Goal: Task Accomplishment & Management: Manage account settings

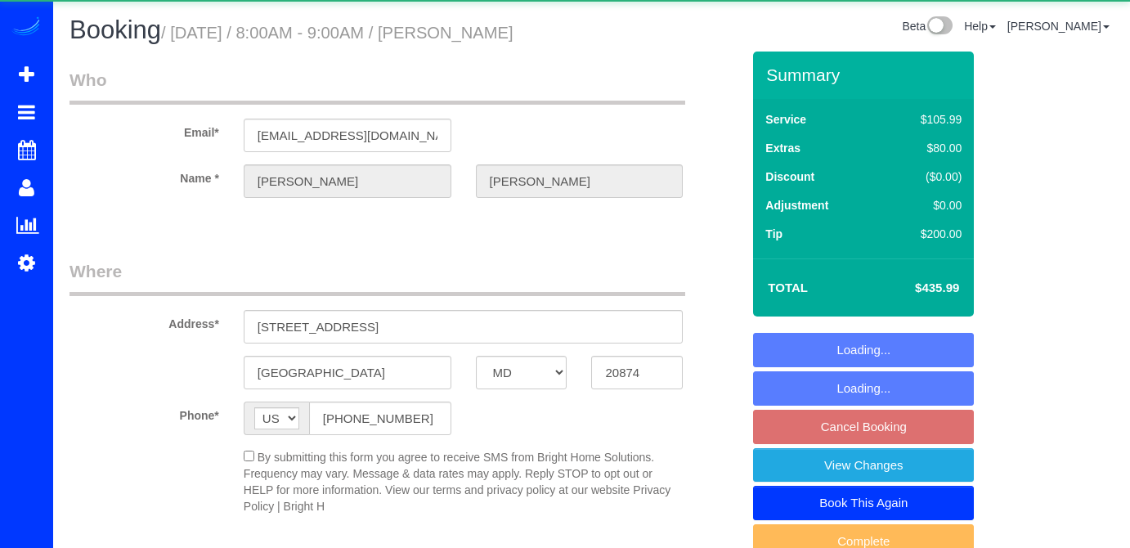
select select "MD"
select select "object:842"
select select "2"
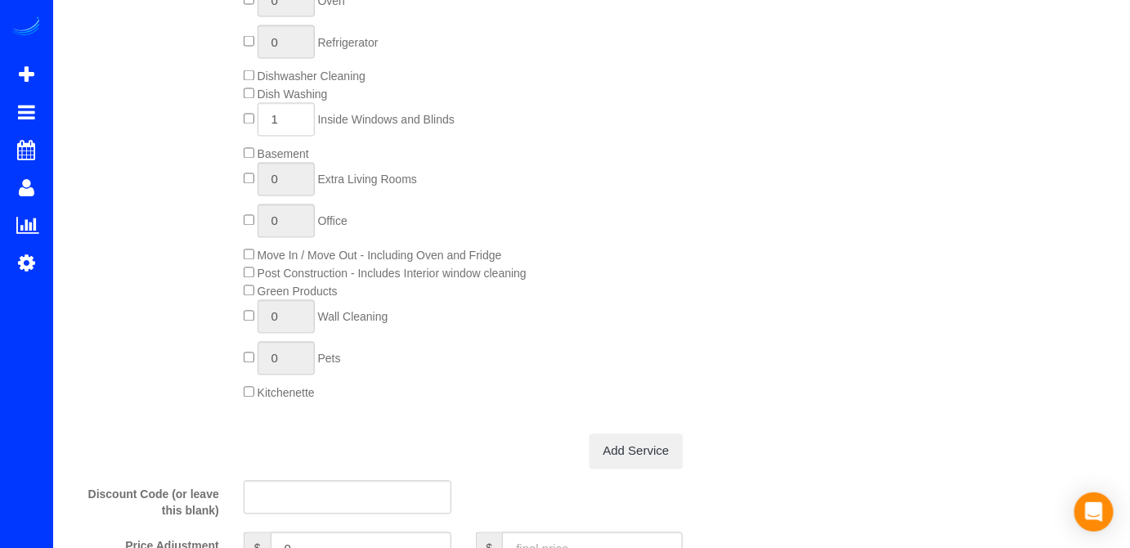
select select "spot1"
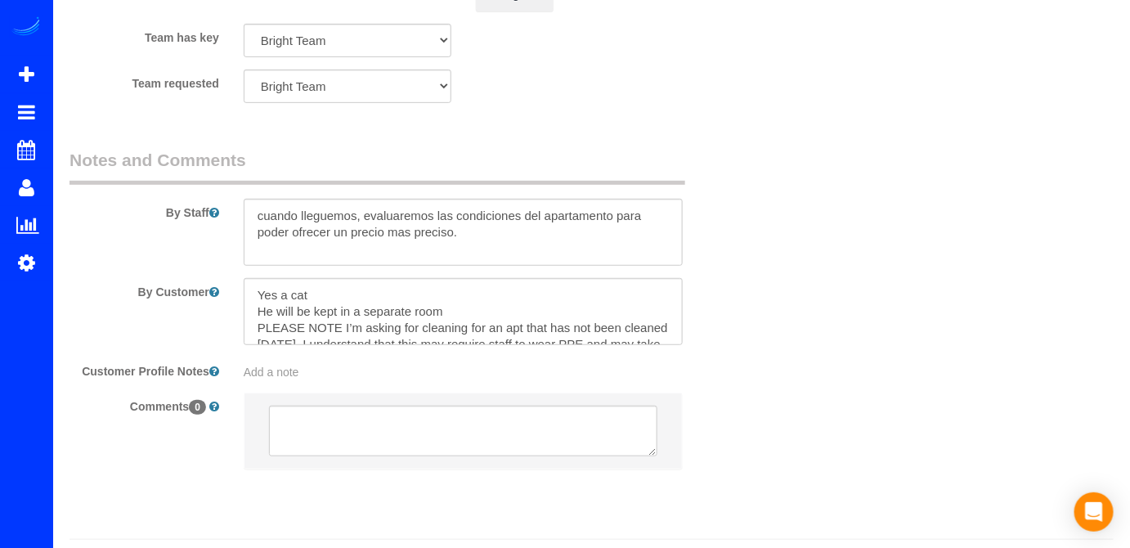
scroll to position [2314, 0]
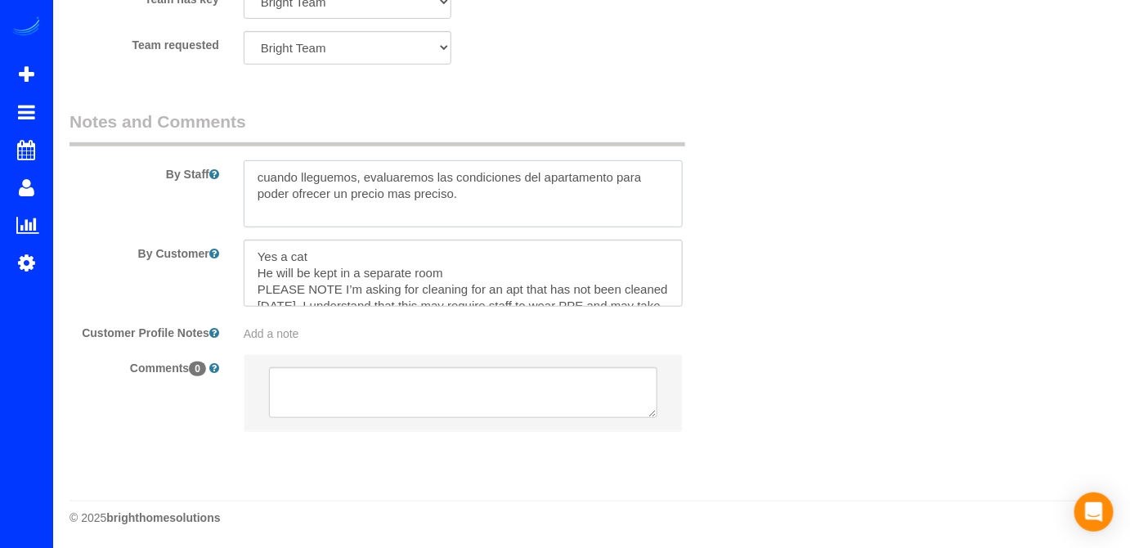
click at [259, 177] on textarea at bounding box center [464, 193] width 440 height 67
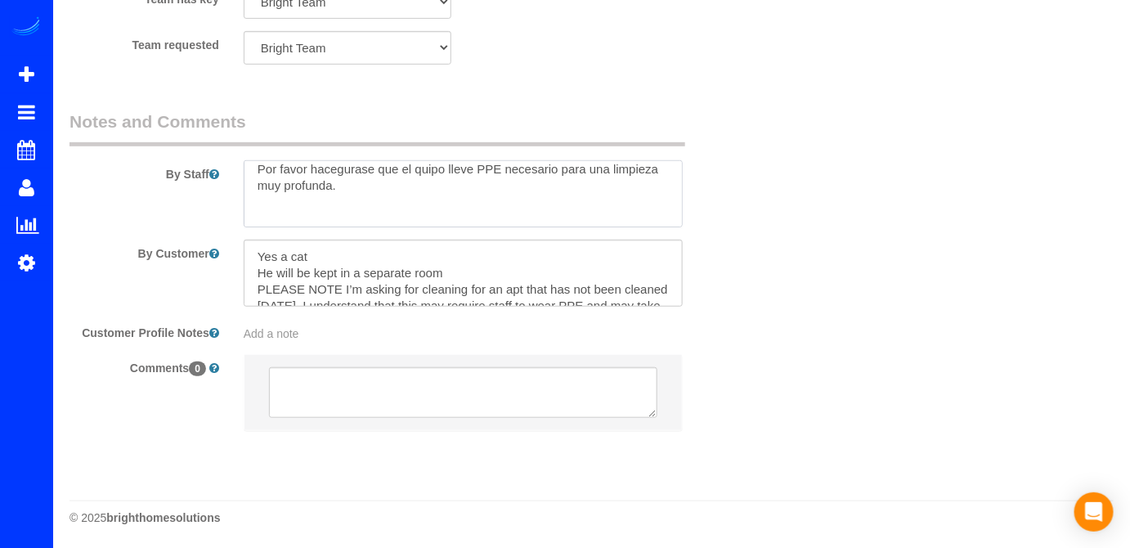
scroll to position [0, 0]
click at [331, 179] on textarea at bounding box center [464, 193] width 440 height 67
click at [350, 179] on textarea at bounding box center [464, 193] width 440 height 67
drag, startPoint x: 331, startPoint y: 177, endPoint x: 537, endPoint y: 203, distance: 207.0
click at [537, 203] on textarea at bounding box center [464, 193] width 440 height 67
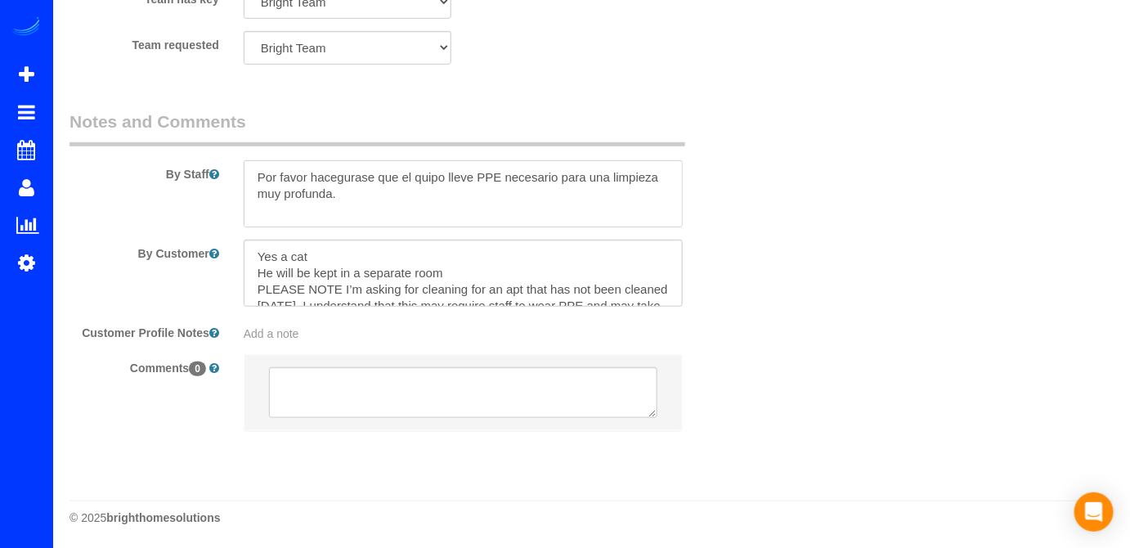
click at [331, 178] on textarea at bounding box center [464, 193] width 440 height 67
click at [495, 177] on textarea at bounding box center [464, 193] width 440 height 67
type textarea "Por favor asegurase que el quipo lleve PPE apropiado y necesario para una limpi…"
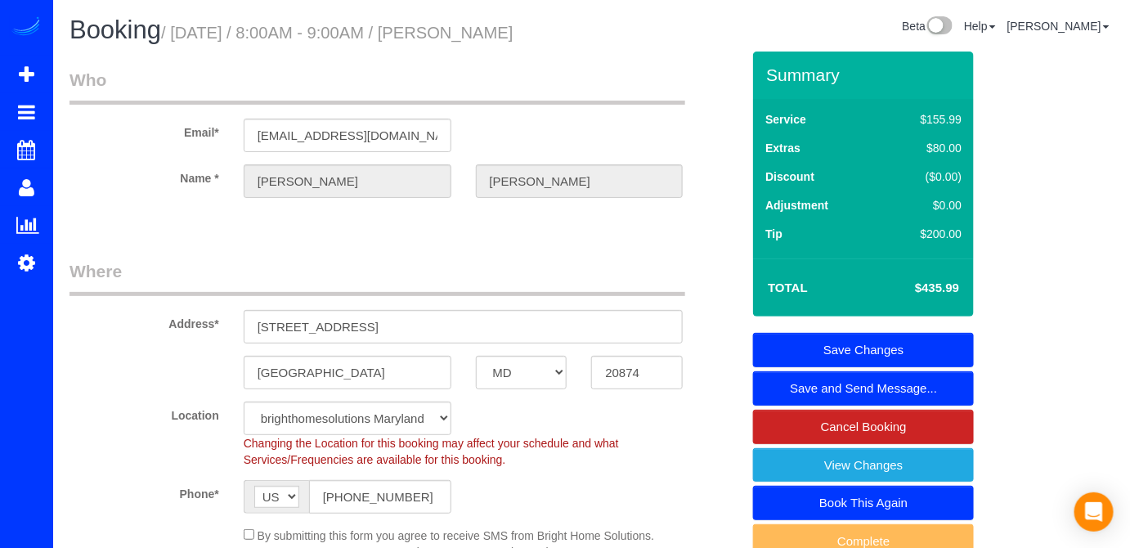
click at [896, 344] on link "Save Changes" at bounding box center [863, 350] width 221 height 34
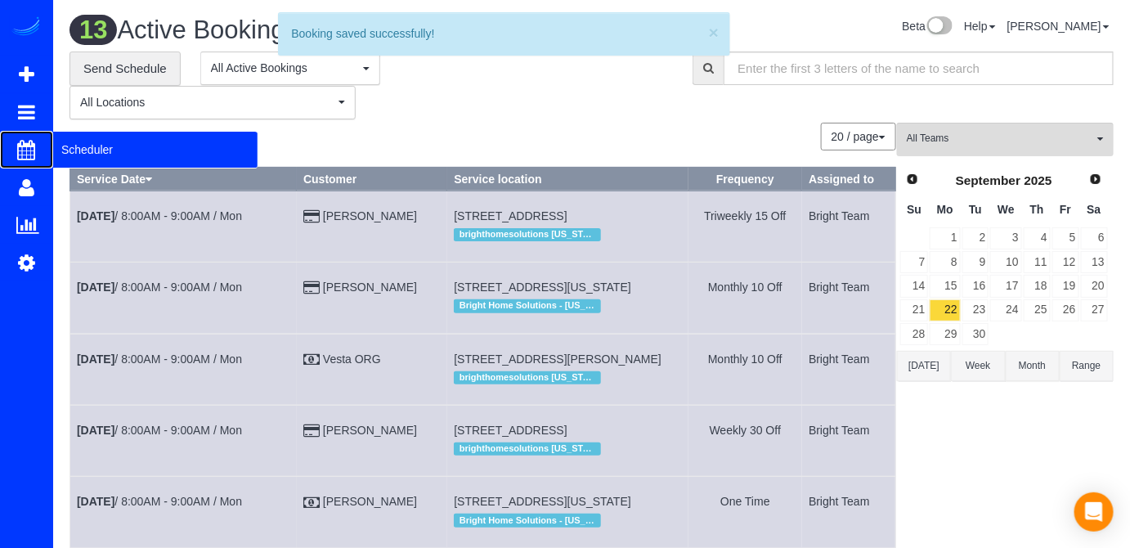
click at [67, 151] on span "Scheduler" at bounding box center [155, 150] width 204 height 38
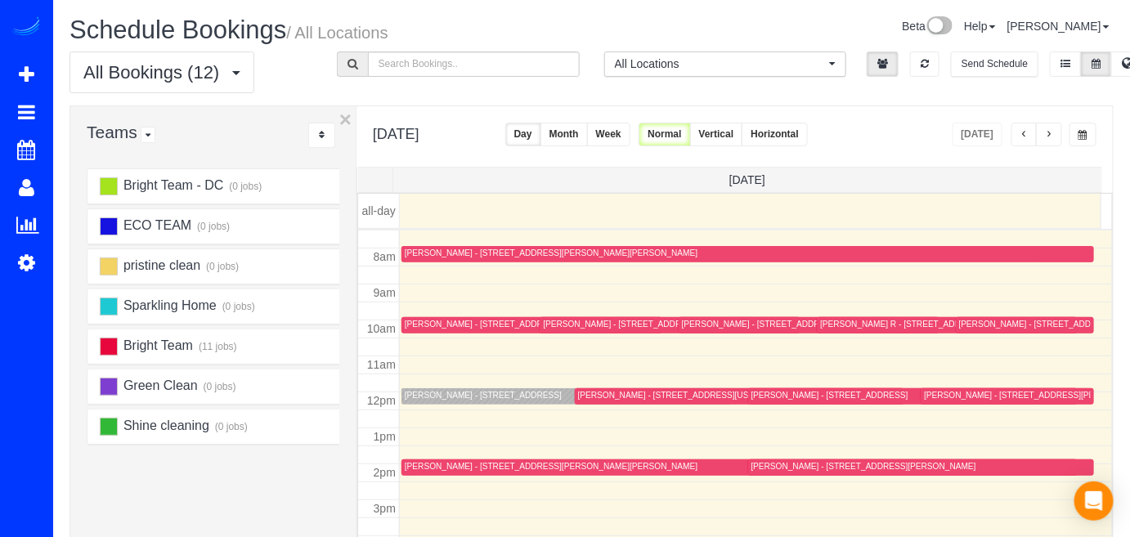
scroll to position [248, 0]
